Goal: Task Accomplishment & Management: Complete application form

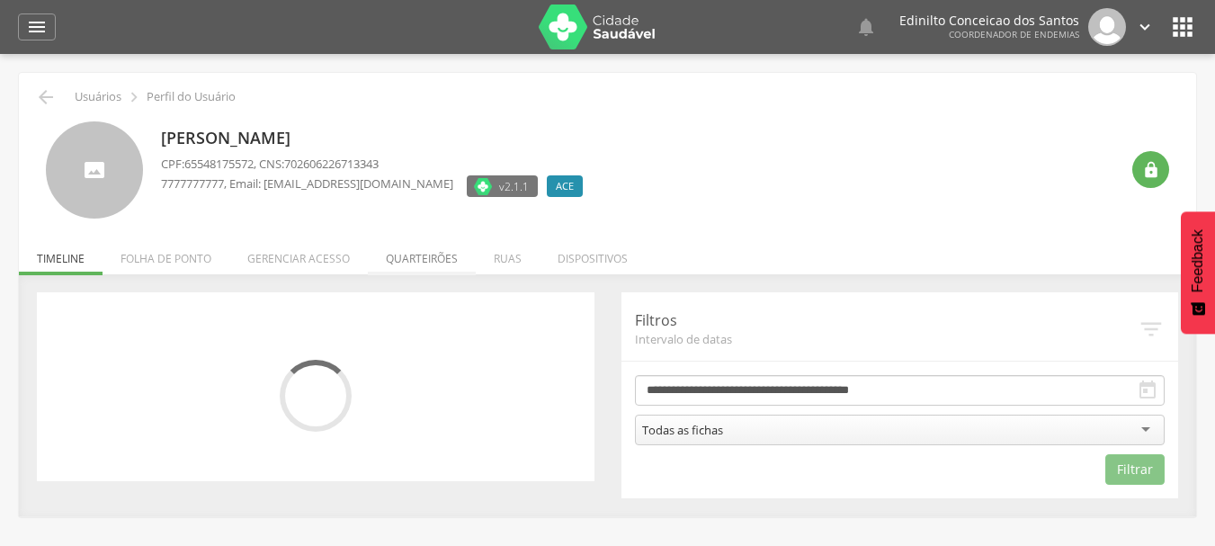
click at [420, 257] on li "Quarteirões" at bounding box center [422, 254] width 108 height 42
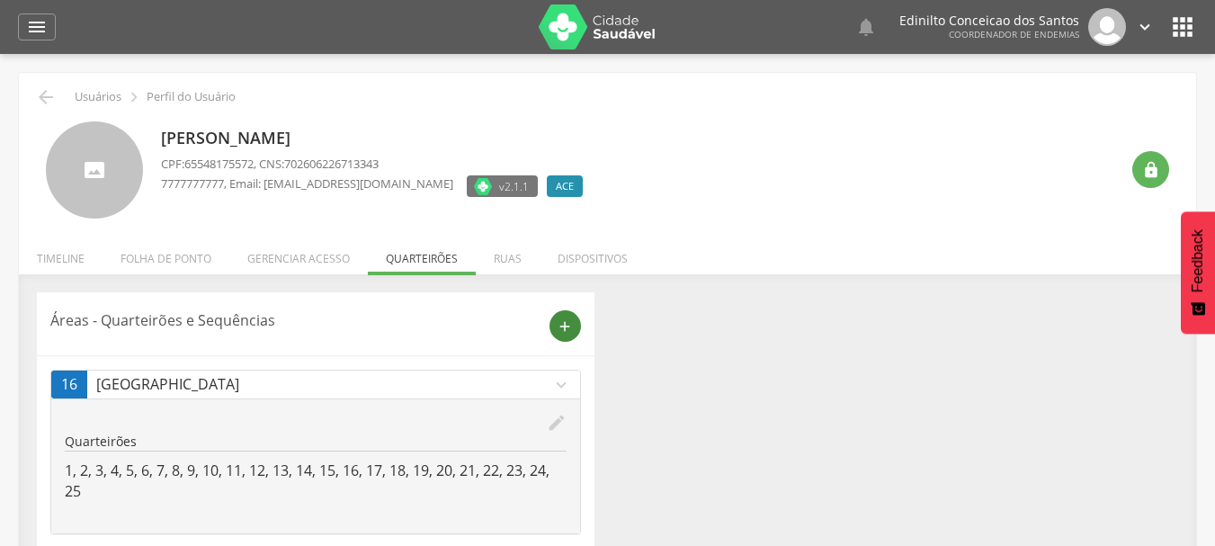
click at [568, 323] on icon "add" at bounding box center [565, 326] width 16 height 16
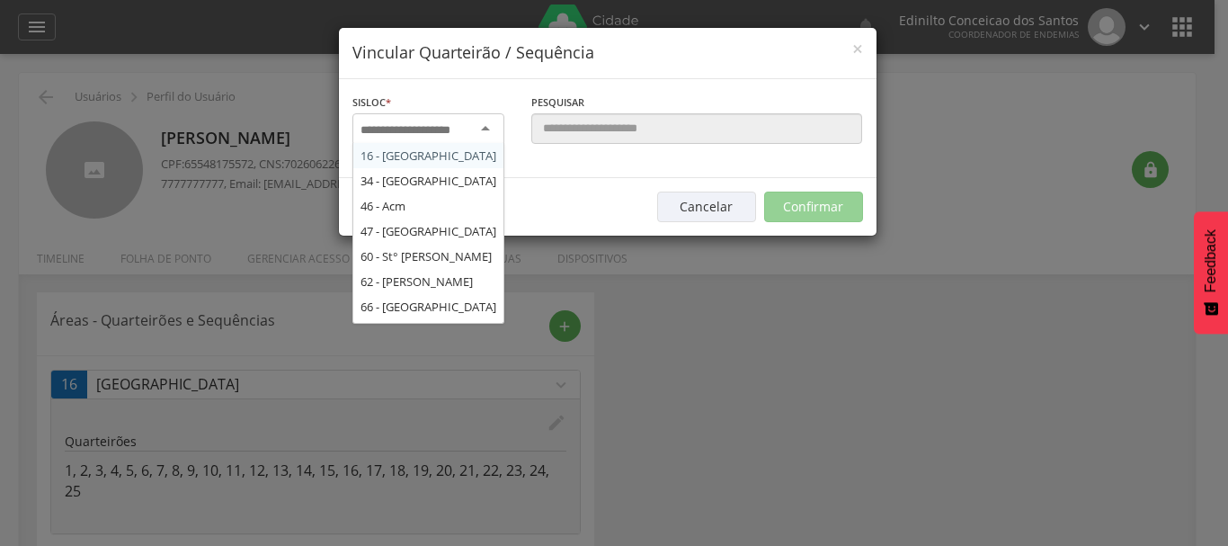
click at [463, 129] on input "select-one" at bounding box center [417, 130] width 113 height 16
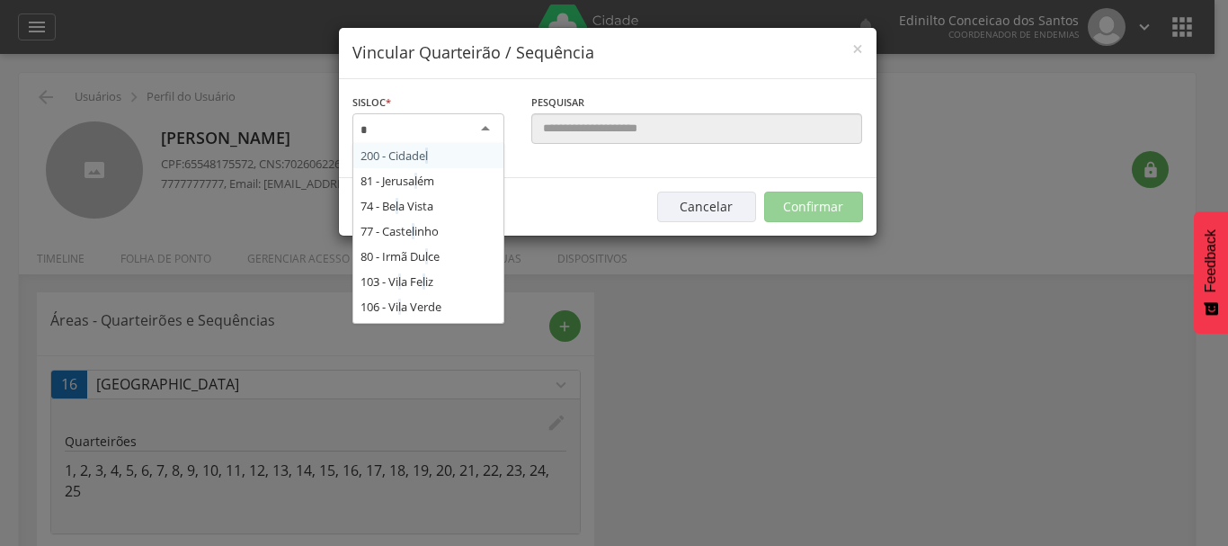
type input "**"
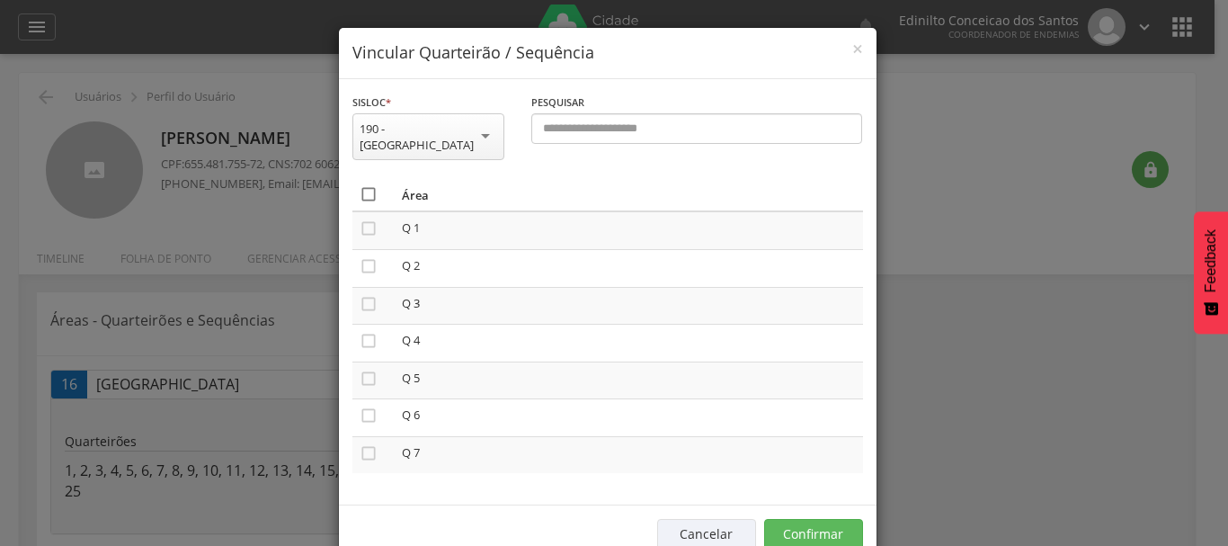
click at [360, 185] on icon "" at bounding box center [369, 194] width 18 height 18
click at [799, 519] on button "Confirmar" at bounding box center [813, 534] width 99 height 31
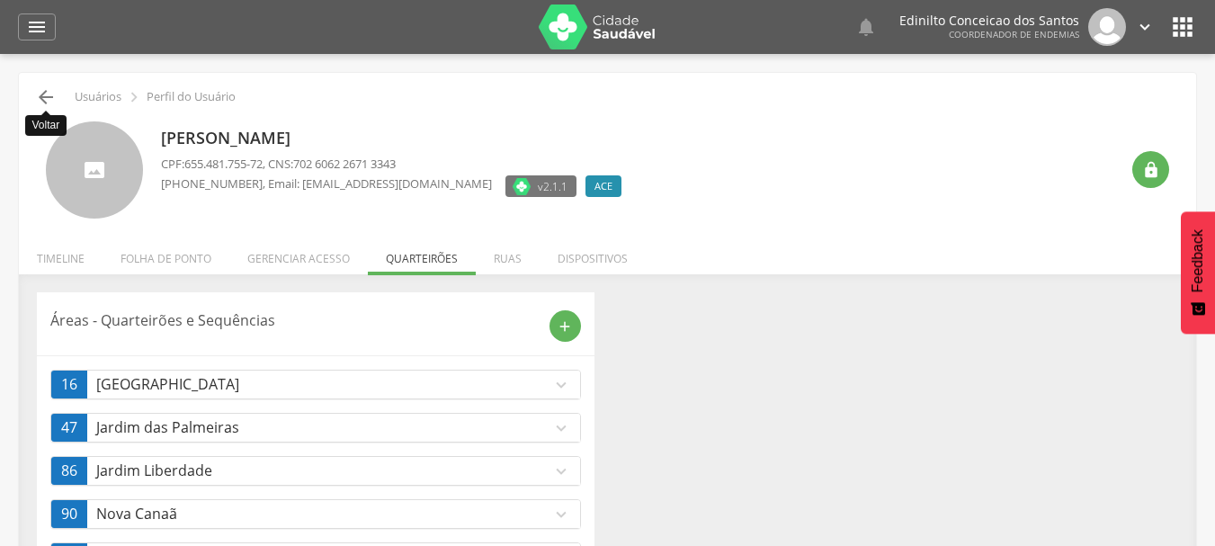
click at [41, 94] on icon "" at bounding box center [46, 97] width 22 height 22
